Goal: Transaction & Acquisition: Purchase product/service

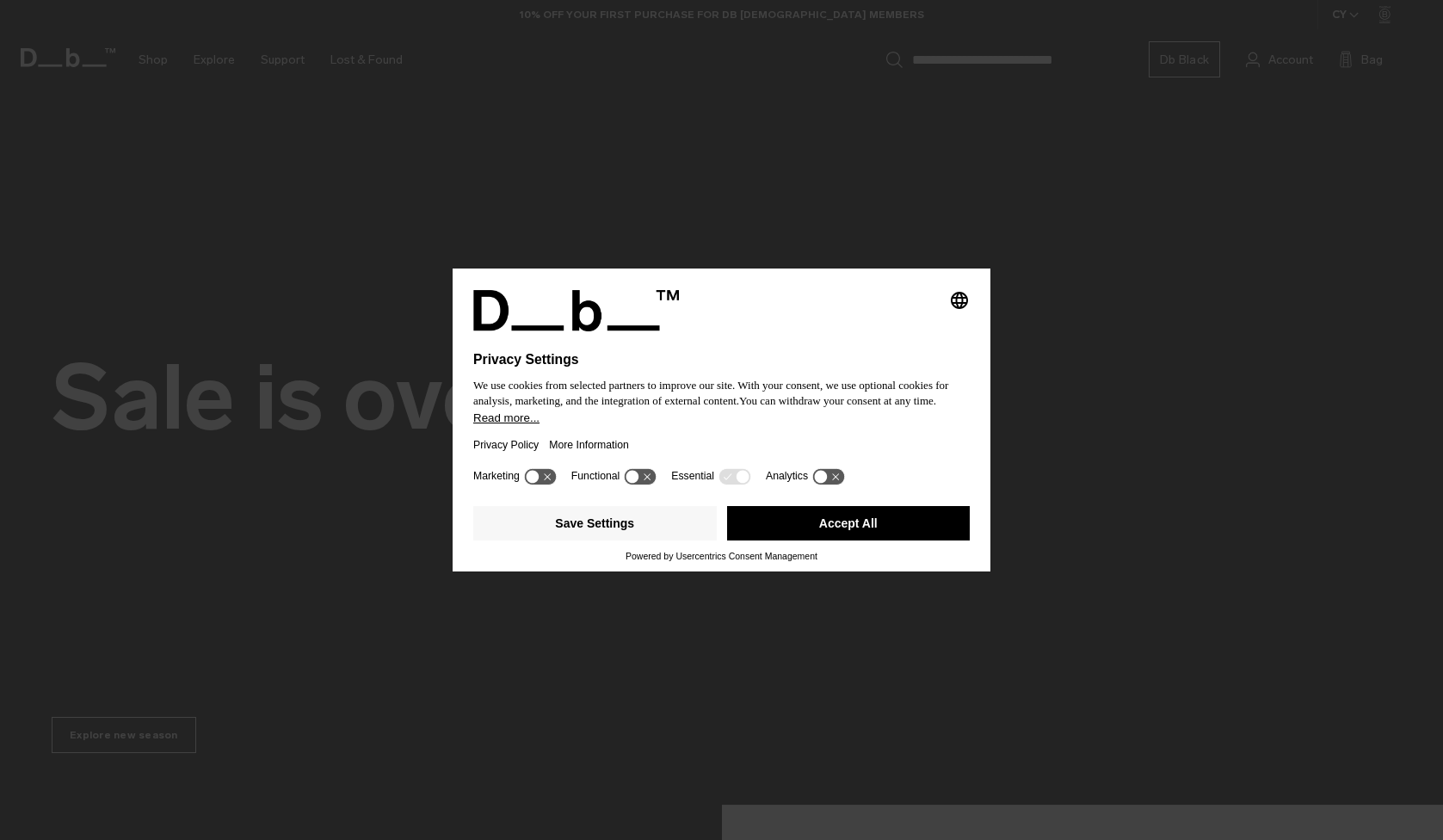
click at [949, 526] on button "Accept All" at bounding box center [848, 522] width 243 height 34
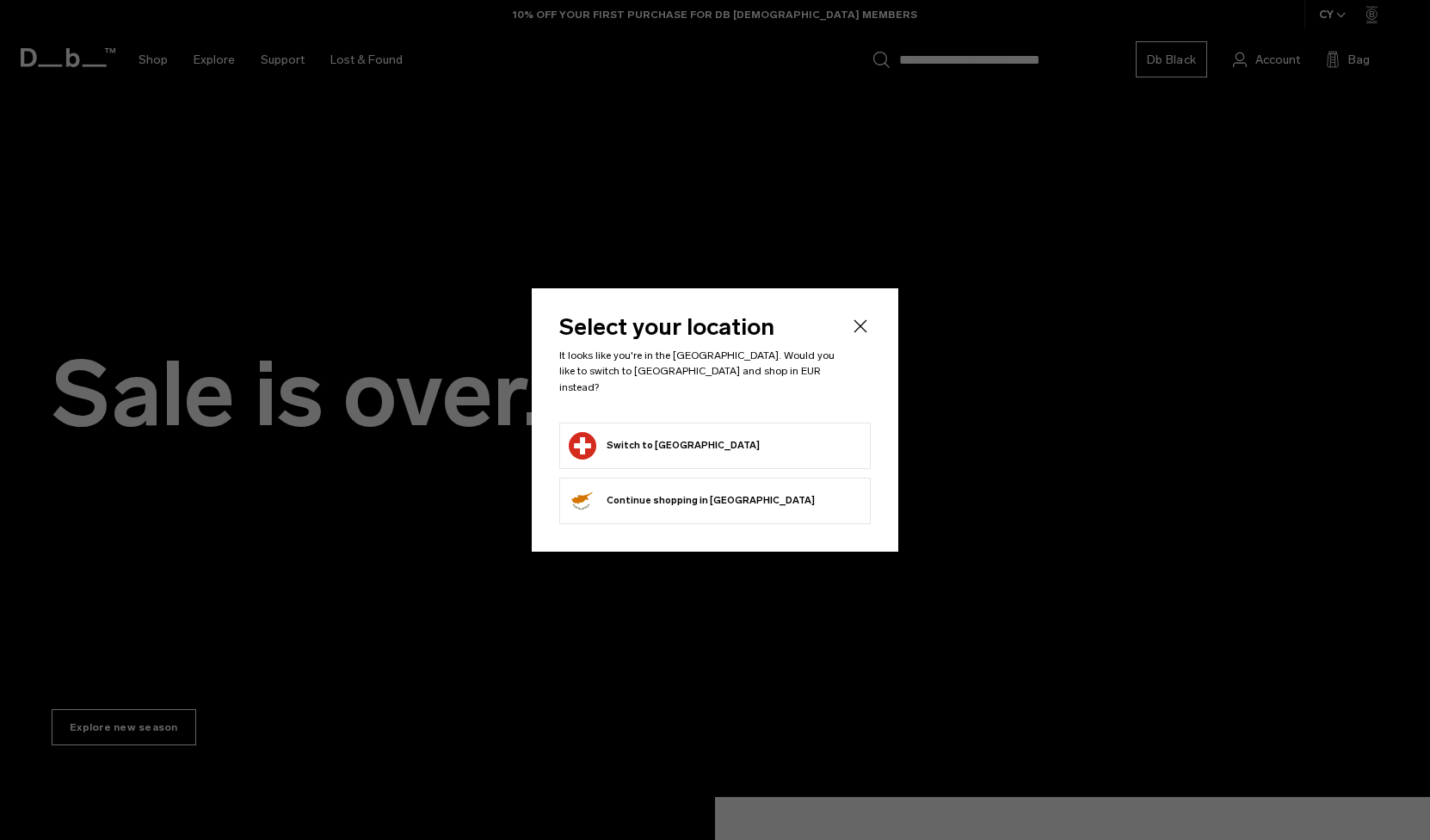
click at [713, 446] on form "Switch to [GEOGRAPHIC_DATA]" at bounding box center [715, 446] width 293 height 28
click at [623, 443] on button "Switch to [GEOGRAPHIC_DATA]" at bounding box center [664, 446] width 191 height 28
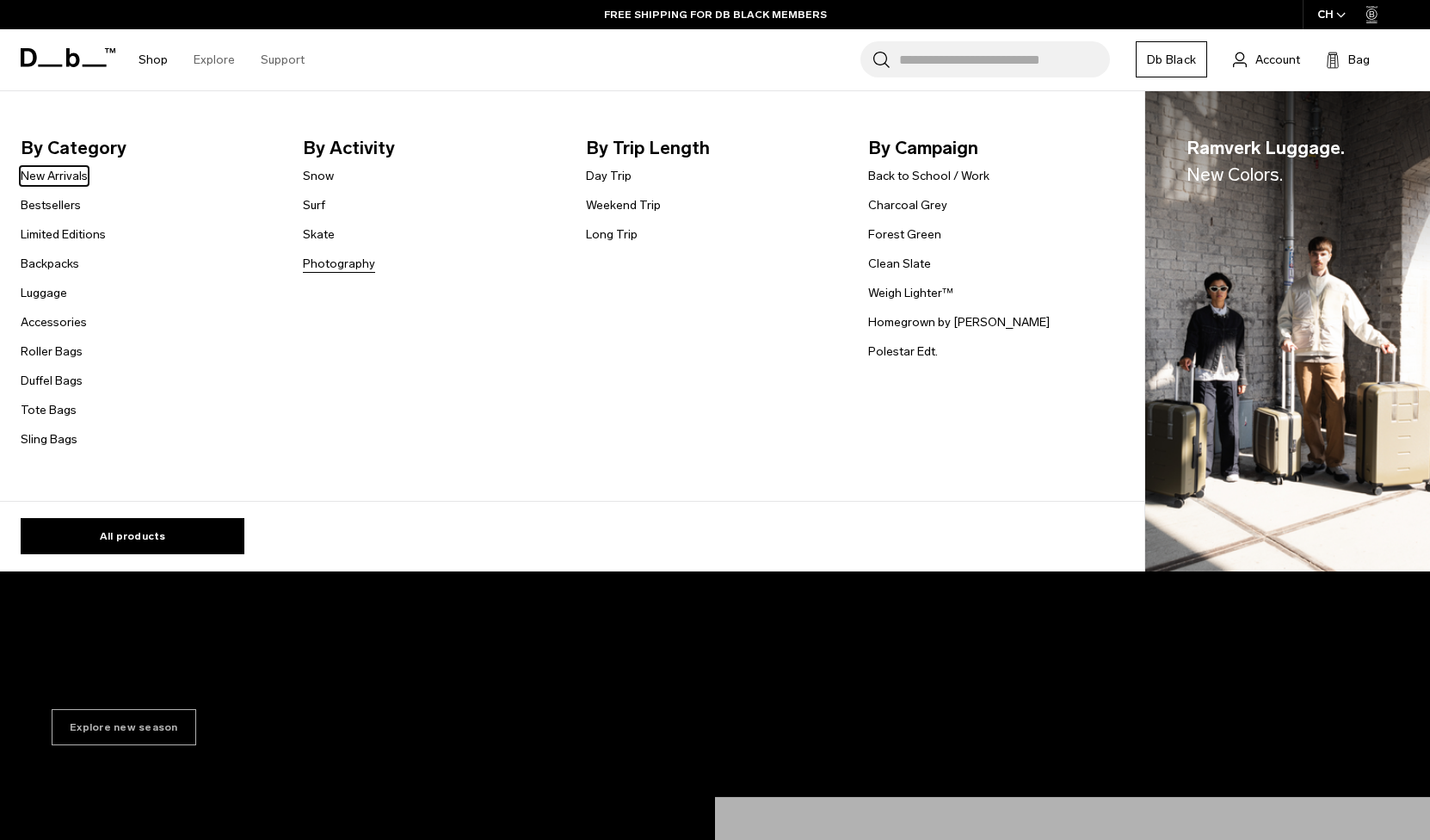
click at [321, 258] on link "Photography" at bounding box center [339, 263] width 72 height 18
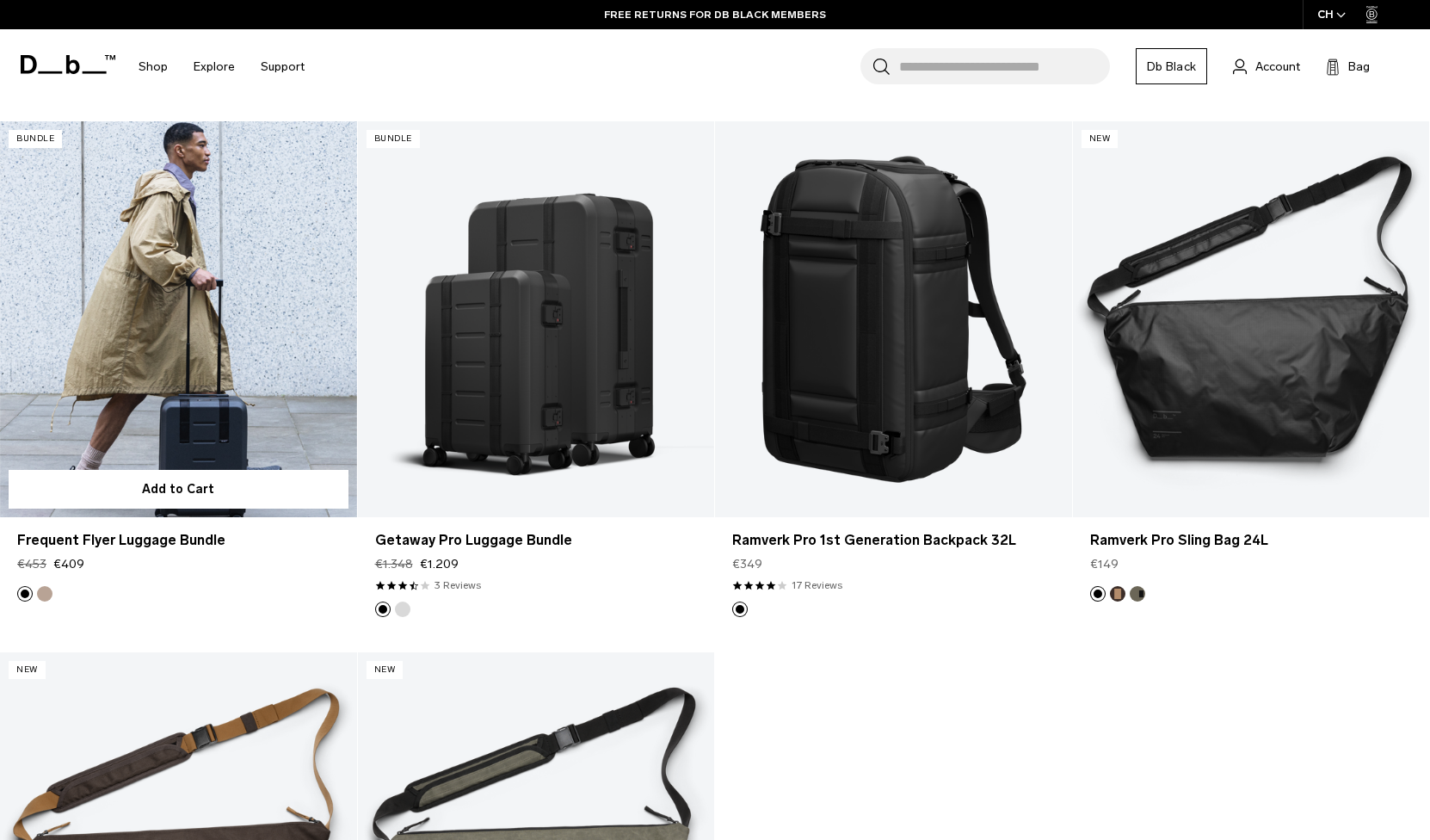
scroll to position [3315, 0]
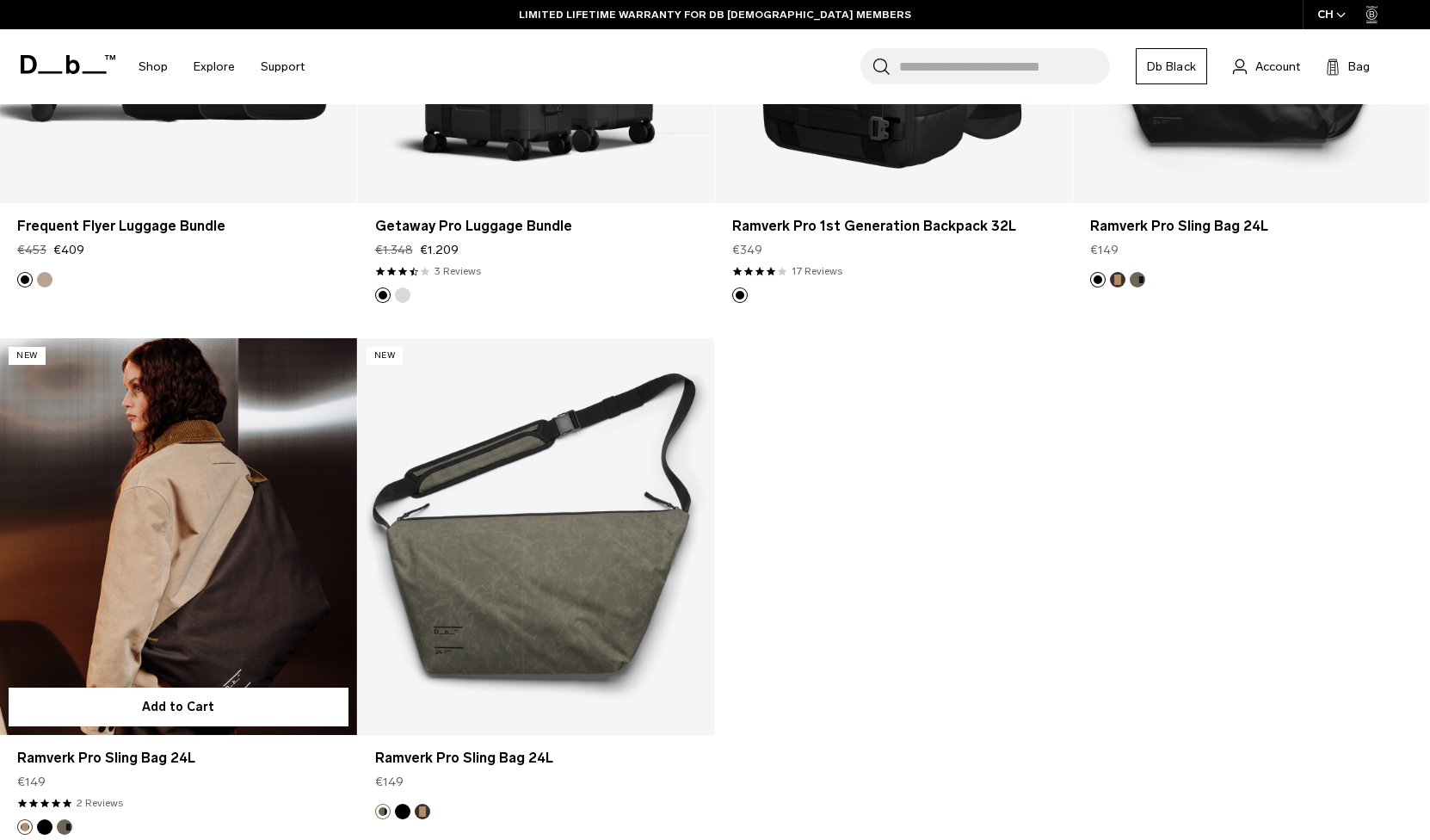
click at [279, 439] on link "Ramverk Pro Sling Bag 24L" at bounding box center [178, 536] width 357 height 397
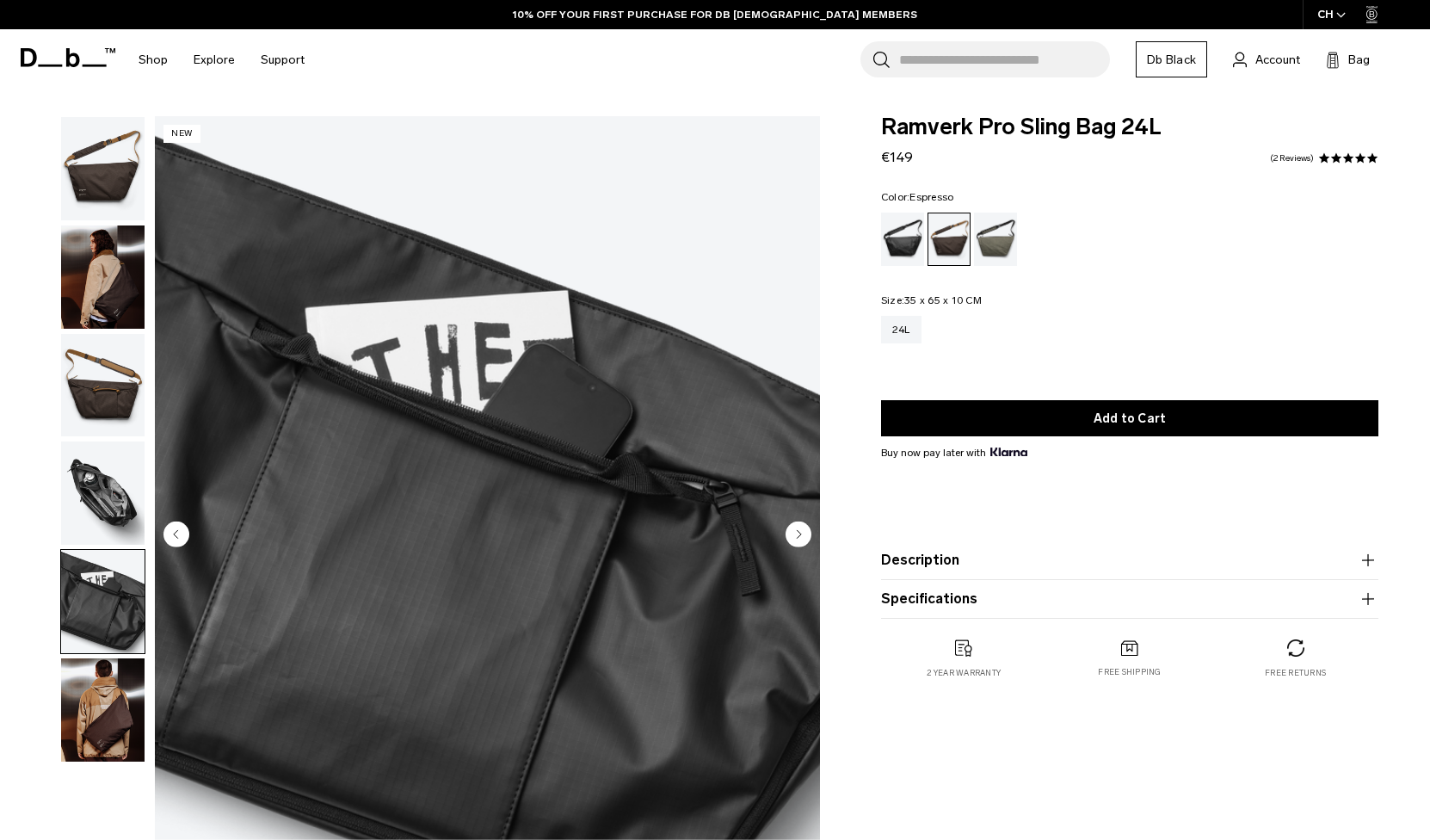
click at [113, 503] on img "button" at bounding box center [103, 492] width 84 height 103
